Goal: Task Accomplishment & Management: Use online tool/utility

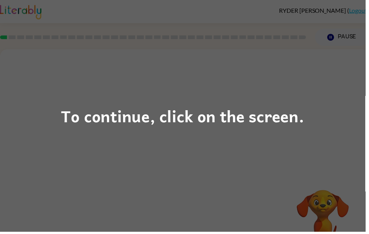
click at [198, 126] on div "To continue, click on the screen." at bounding box center [185, 117] width 246 height 26
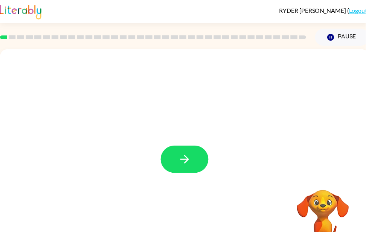
click at [197, 160] on button "button" at bounding box center [186, 160] width 48 height 27
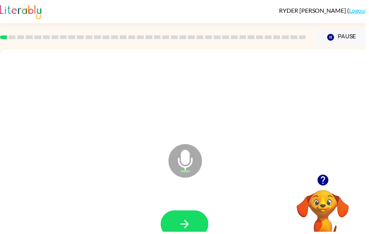
click at [193, 214] on button "button" at bounding box center [186, 226] width 48 height 27
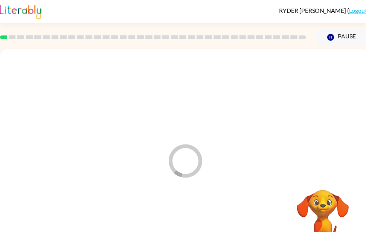
click at [192, 211] on div at bounding box center [187, 227] width 358 height 62
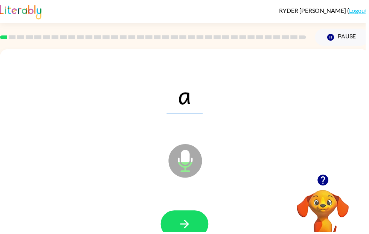
click at [192, 223] on icon "button" at bounding box center [186, 226] width 13 height 13
click at [197, 223] on button "button" at bounding box center [186, 226] width 48 height 27
click at [201, 220] on button "button" at bounding box center [186, 226] width 48 height 27
click at [198, 221] on button "button" at bounding box center [186, 226] width 48 height 27
click at [191, 215] on button "button" at bounding box center [186, 226] width 48 height 27
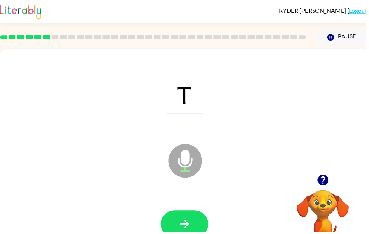
click at [196, 216] on button "button" at bounding box center [186, 226] width 48 height 27
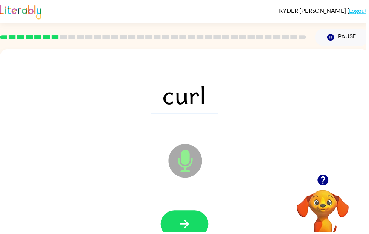
click at [193, 213] on button "button" at bounding box center [186, 226] width 48 height 27
click at [185, 224] on icon "button" at bounding box center [186, 226] width 13 height 13
click at [191, 215] on button "button" at bounding box center [186, 226] width 48 height 27
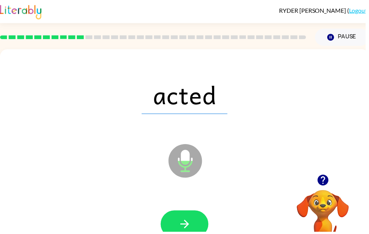
click at [198, 220] on button "button" at bounding box center [186, 226] width 48 height 27
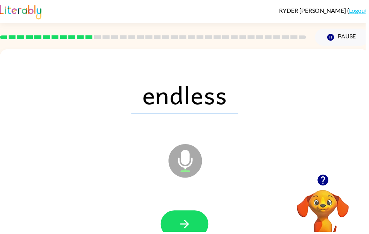
click at [195, 220] on button "button" at bounding box center [186, 226] width 48 height 27
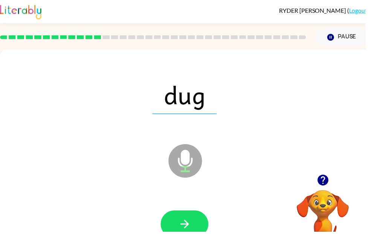
click at [196, 224] on button "button" at bounding box center [186, 226] width 48 height 27
click at [190, 216] on button "button" at bounding box center [186, 226] width 48 height 27
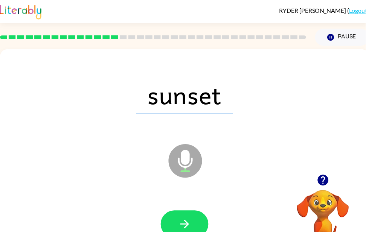
click at [194, 218] on button "button" at bounding box center [186, 226] width 48 height 27
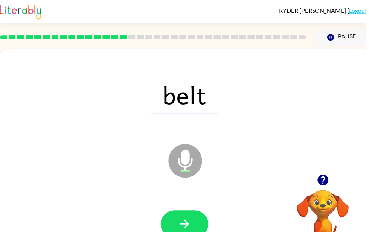
click at [189, 217] on button "button" at bounding box center [186, 226] width 48 height 27
click at [200, 217] on button "button" at bounding box center [186, 226] width 48 height 27
click at [192, 220] on button "button" at bounding box center [186, 226] width 48 height 27
click at [189, 217] on button "button" at bounding box center [186, 226] width 48 height 27
click at [189, 224] on icon "button" at bounding box center [186, 226] width 13 height 13
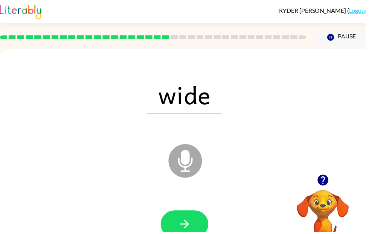
click at [203, 218] on button "button" at bounding box center [186, 226] width 48 height 27
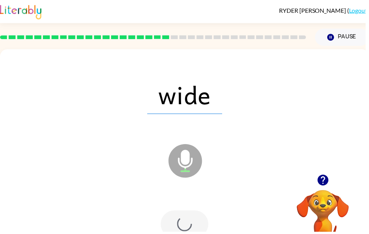
click at [196, 234] on div at bounding box center [186, 226] width 48 height 27
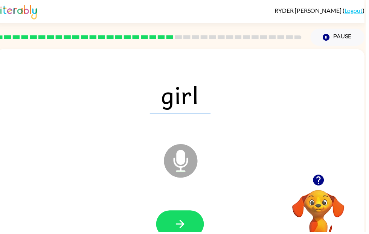
scroll to position [0, 5]
click at [187, 221] on icon "button" at bounding box center [182, 226] width 13 height 13
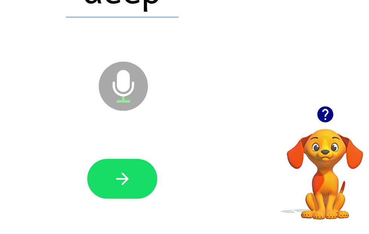
scroll to position [31, 4]
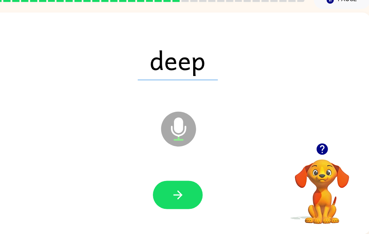
click at [177, 189] on icon "button" at bounding box center [178, 195] width 13 height 13
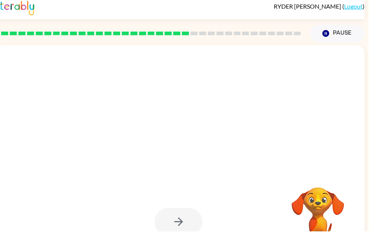
scroll to position [0, 0]
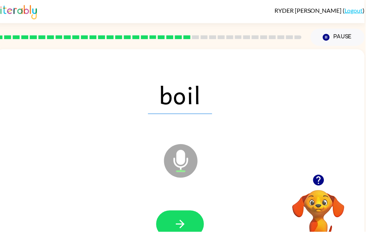
click at [181, 222] on icon "button" at bounding box center [182, 226] width 13 height 13
click at [190, 221] on button "button" at bounding box center [182, 226] width 48 height 27
click at [182, 223] on icon "button" at bounding box center [181, 226] width 9 height 9
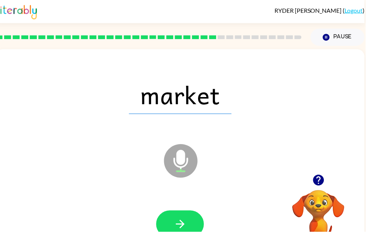
click at [182, 221] on icon "button" at bounding box center [182, 226] width 13 height 13
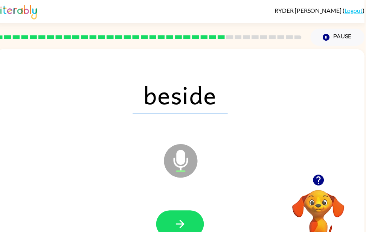
click at [184, 219] on button "button" at bounding box center [182, 226] width 48 height 27
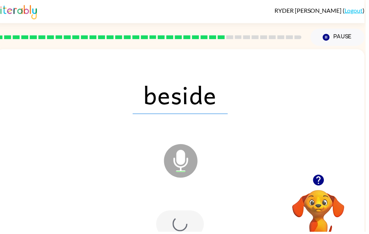
click at [187, 223] on div at bounding box center [182, 226] width 48 height 27
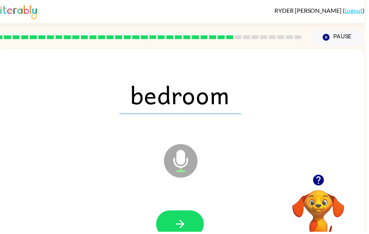
click at [188, 223] on icon "button" at bounding box center [182, 226] width 13 height 13
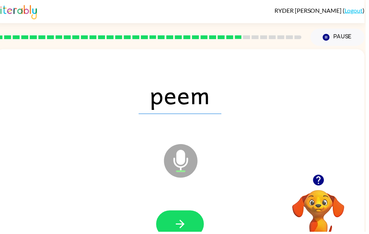
click at [185, 224] on icon "button" at bounding box center [182, 226] width 13 height 13
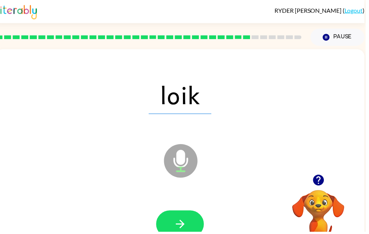
click at [195, 214] on button "button" at bounding box center [182, 226] width 48 height 27
click at [192, 229] on button "button" at bounding box center [182, 226] width 48 height 27
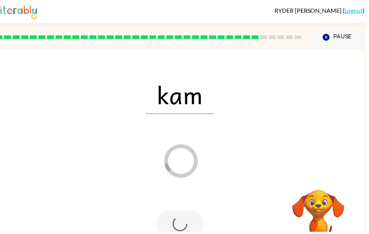
click at [189, 215] on div at bounding box center [182, 226] width 48 height 27
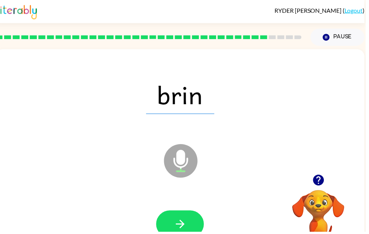
click at [186, 224] on icon "button" at bounding box center [182, 226] width 13 height 13
click at [185, 223] on icon "button" at bounding box center [182, 226] width 13 height 13
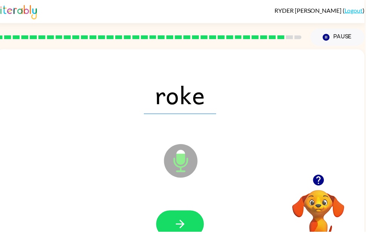
click at [196, 231] on button "button" at bounding box center [182, 226] width 48 height 27
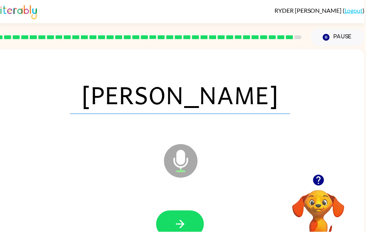
click at [187, 227] on icon "button" at bounding box center [182, 226] width 13 height 13
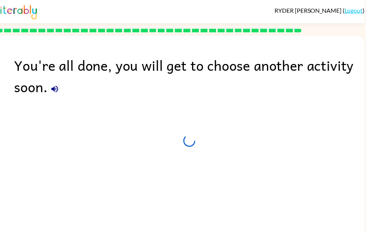
scroll to position [25, 0]
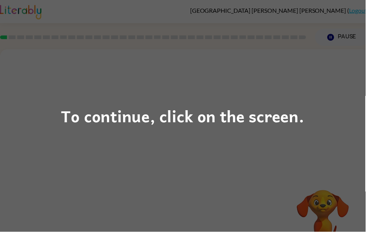
click at [335, 143] on div "To continue, click on the screen." at bounding box center [184, 117] width 369 height 234
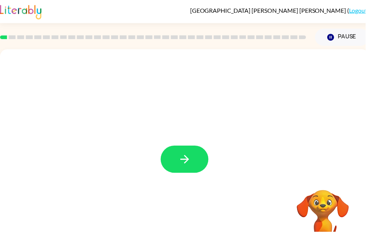
click at [194, 160] on button "button" at bounding box center [186, 160] width 48 height 27
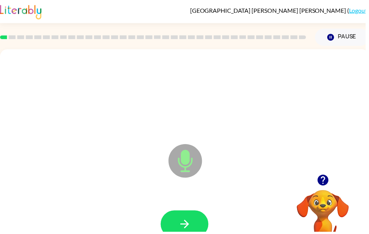
click at [222, 234] on div at bounding box center [187, 227] width 358 height 62
click at [193, 222] on icon "button" at bounding box center [186, 226] width 13 height 13
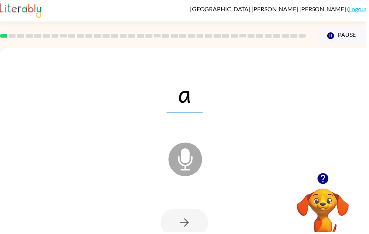
scroll to position [2, 0]
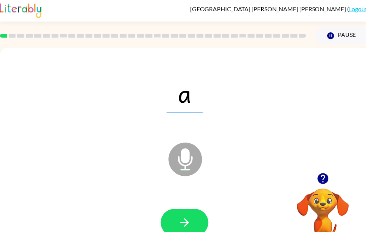
click at [197, 212] on button "button" at bounding box center [186, 224] width 48 height 27
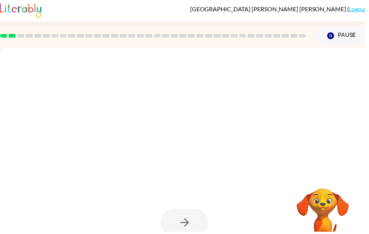
click at [190, 224] on div at bounding box center [186, 224] width 48 height 27
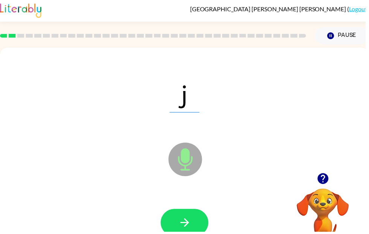
click at [186, 219] on icon "button" at bounding box center [186, 224] width 13 height 13
click at [194, 224] on button "button" at bounding box center [186, 224] width 48 height 27
click at [188, 231] on icon "button" at bounding box center [186, 224] width 13 height 13
click at [190, 218] on button "button" at bounding box center [186, 224] width 48 height 27
click at [194, 220] on button "button" at bounding box center [186, 224] width 48 height 27
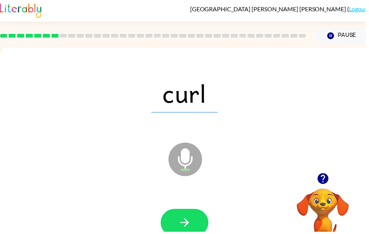
click at [189, 234] on button "button" at bounding box center [186, 224] width 48 height 27
click at [173, 220] on button "button" at bounding box center [186, 224] width 48 height 27
click at [191, 217] on button "button" at bounding box center [186, 224] width 48 height 27
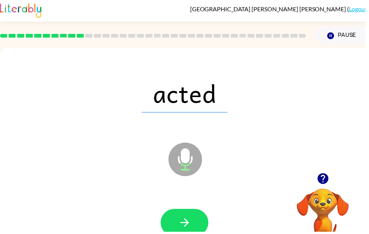
click at [185, 226] on icon "button" at bounding box center [186, 224] width 13 height 13
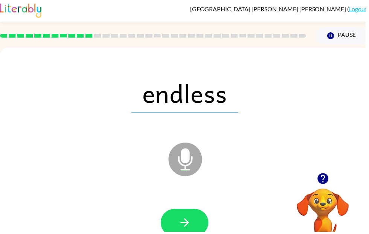
click at [187, 226] on icon "button" at bounding box center [186, 224] width 13 height 13
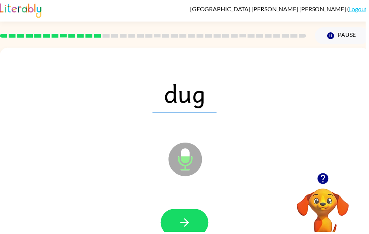
click at [192, 216] on button "button" at bounding box center [186, 224] width 48 height 27
click at [197, 222] on button "button" at bounding box center [186, 224] width 48 height 27
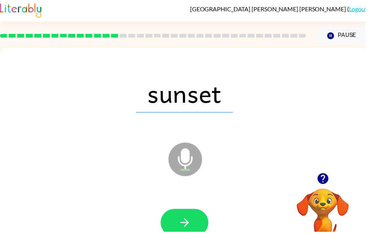
click at [193, 218] on button "button" at bounding box center [186, 224] width 48 height 27
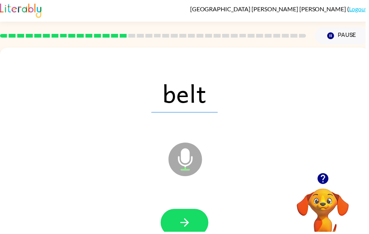
click at [198, 230] on button "button" at bounding box center [186, 224] width 48 height 27
click at [185, 223] on icon "button" at bounding box center [186, 224] width 13 height 13
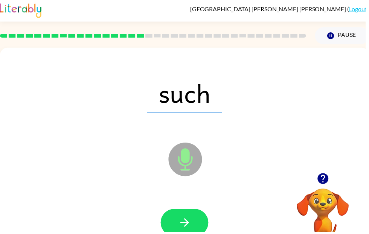
click at [194, 220] on button "button" at bounding box center [186, 224] width 48 height 27
click at [192, 220] on icon "button" at bounding box center [186, 224] width 13 height 13
click at [14, 234] on div at bounding box center [187, 225] width 358 height 62
click at [175, 224] on button "button" at bounding box center [186, 224] width 48 height 27
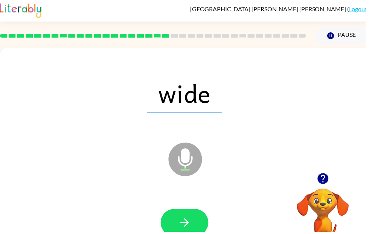
click at [182, 229] on icon "button" at bounding box center [186, 224] width 13 height 13
click at [188, 218] on button "button" at bounding box center [186, 224] width 48 height 27
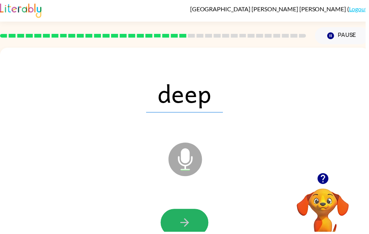
click at [194, 234] on button "button" at bounding box center [186, 224] width 48 height 27
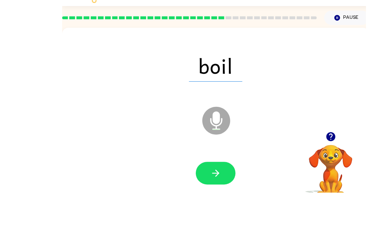
scroll to position [31, 0]
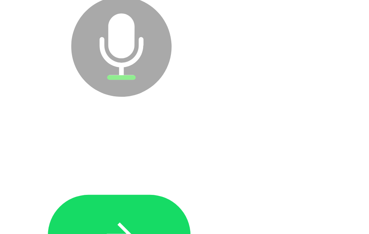
click at [162, 182] on button "button" at bounding box center [186, 195] width 48 height 27
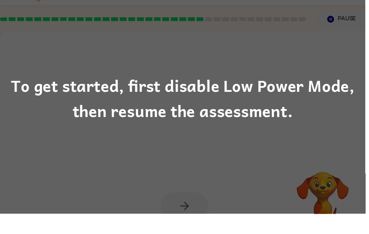
scroll to position [0, 0]
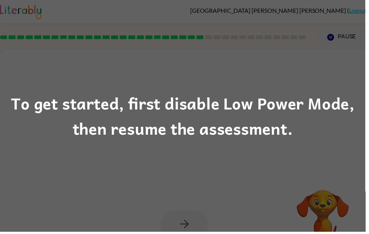
click at [195, 143] on div "To get started, first disable Low Power Mode, then resume the assessment." at bounding box center [184, 117] width 369 height 51
click at [218, 120] on div "To get started, first disable Low Power Mode, then resume the assessment." at bounding box center [184, 117] width 369 height 51
click at [353, 143] on div "To get started, first disable Low Power Mode, then resume the assessment." at bounding box center [184, 117] width 369 height 51
click at [299, 205] on div "To get started, first disable Low Power Mode, then resume the assessment." at bounding box center [184, 117] width 369 height 234
click at [158, 120] on div "To get started, first disable Low Power Mode, then resume the assessment." at bounding box center [184, 117] width 369 height 51
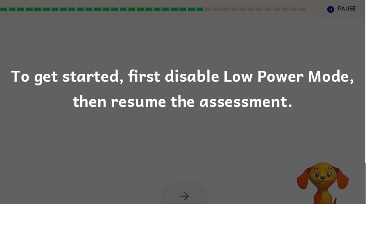
click at [182, 46] on div "To get started, first disable Low Power Mode, then resume the assessment." at bounding box center [184, 117] width 369 height 234
click at [222, 156] on div "To get started, first disable Low Power Mode, then resume the assessment." at bounding box center [184, 117] width 369 height 234
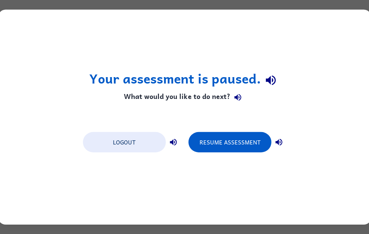
click at [248, 143] on button "Resume Assessment" at bounding box center [229, 142] width 83 height 20
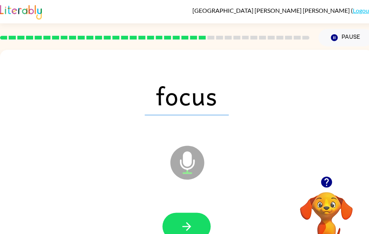
click at [206, 232] on button "button" at bounding box center [186, 226] width 48 height 27
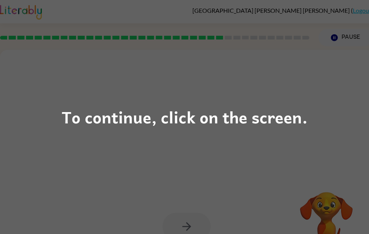
click at [317, 66] on div "To continue, click on the screen." at bounding box center [184, 117] width 369 height 234
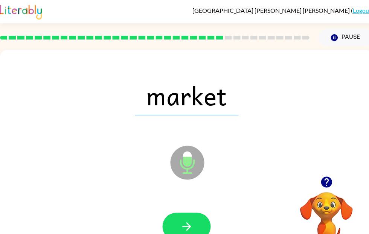
click at [195, 221] on button "button" at bounding box center [186, 226] width 48 height 27
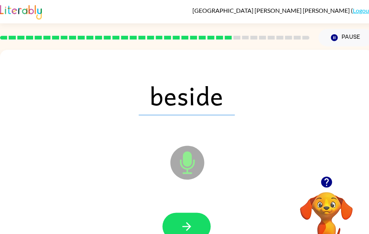
click at [198, 232] on button "button" at bounding box center [186, 226] width 48 height 27
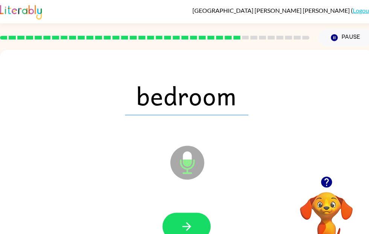
click at [194, 232] on button "button" at bounding box center [186, 226] width 48 height 27
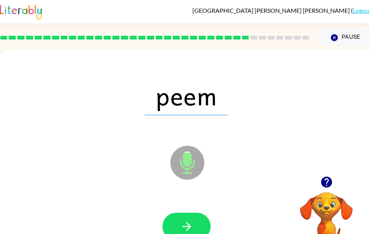
click at [187, 232] on icon "button" at bounding box center [186, 226] width 13 height 13
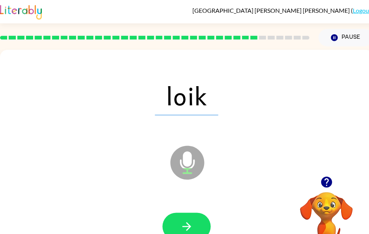
click at [192, 221] on icon "button" at bounding box center [186, 226] width 13 height 13
click at [179, 224] on button "button" at bounding box center [186, 226] width 48 height 27
click at [189, 221] on icon "button" at bounding box center [186, 226] width 13 height 13
click at [196, 232] on button "button" at bounding box center [186, 226] width 48 height 27
click at [185, 217] on button "button" at bounding box center [186, 226] width 48 height 27
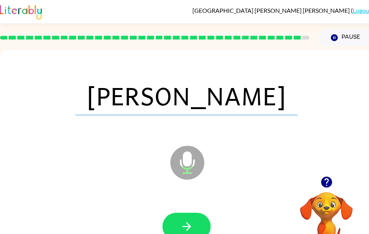
click at [191, 221] on icon "button" at bounding box center [186, 226] width 13 height 13
